Goal: Task Accomplishment & Management: Use online tool/utility

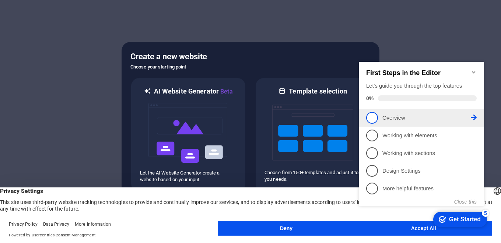
click at [374, 117] on span "1" at bounding box center [372, 118] width 12 height 12
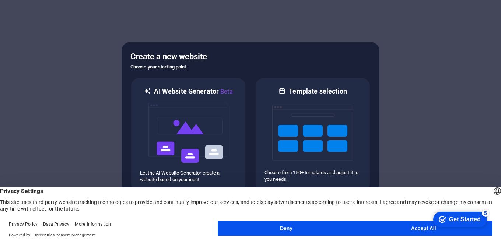
click at [416, 227] on button "Accept All" at bounding box center [423, 228] width 137 height 15
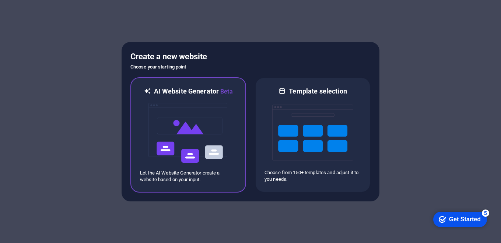
click at [192, 159] on img at bounding box center [188, 133] width 81 height 74
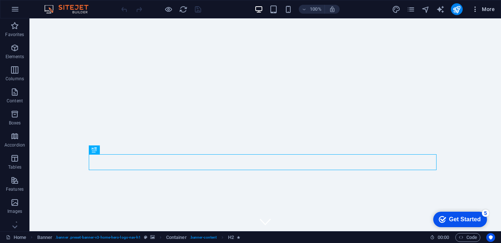
click at [486, 12] on span "More" at bounding box center [482, 9] width 23 height 7
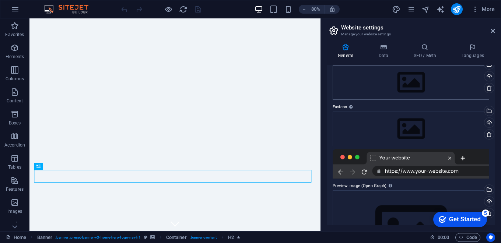
scroll to position [91, 0]
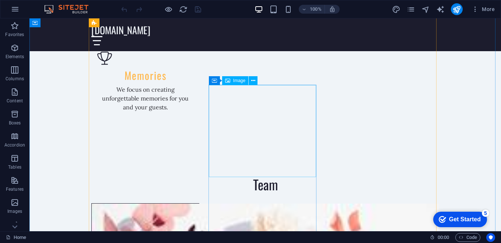
scroll to position [544, 0]
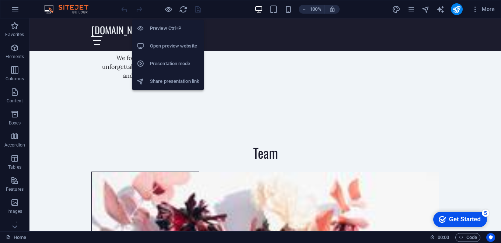
click at [175, 45] on h6 "Open preview website" at bounding box center [174, 46] width 49 height 9
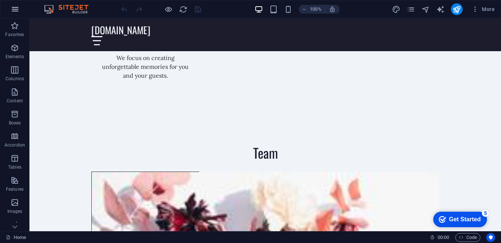
click at [15, 9] on icon "button" at bounding box center [15, 9] width 9 height 9
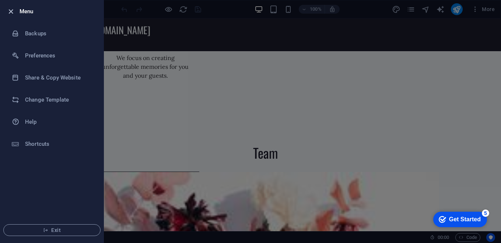
click at [11, 13] on icon "button" at bounding box center [11, 11] width 8 height 8
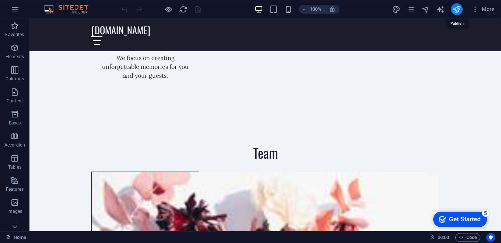
click at [456, 10] on icon "publish" at bounding box center [456, 9] width 8 height 8
